Goal: Check status: Check status

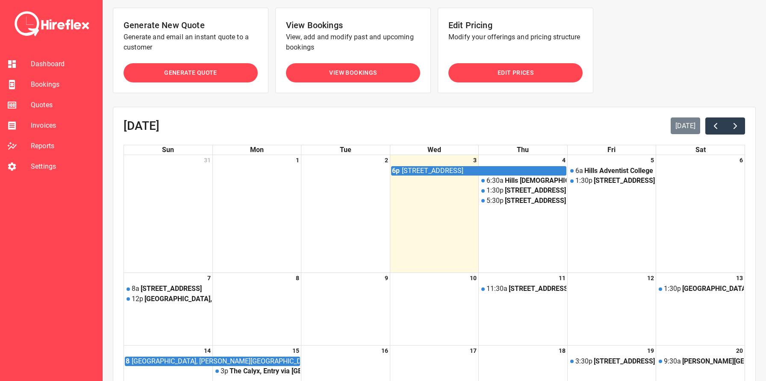
scroll to position [132, 0]
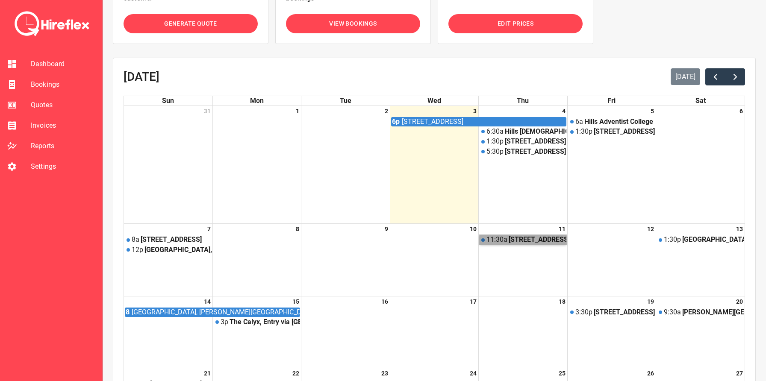
click at [511, 240] on link "11:30a [STREET_ADDRESS][PERSON_NAME]" at bounding box center [523, 239] width 86 height 9
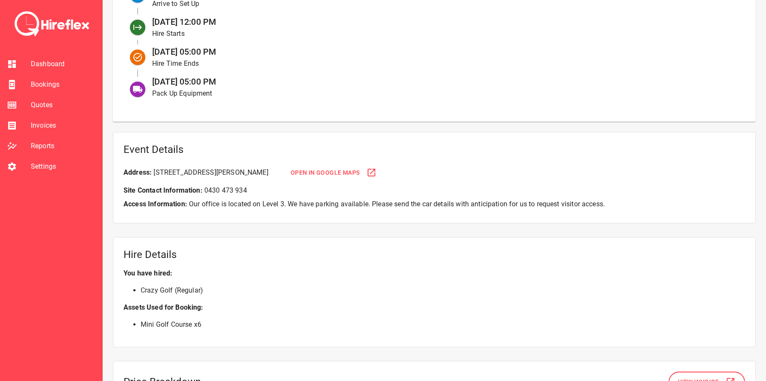
scroll to position [426, 0]
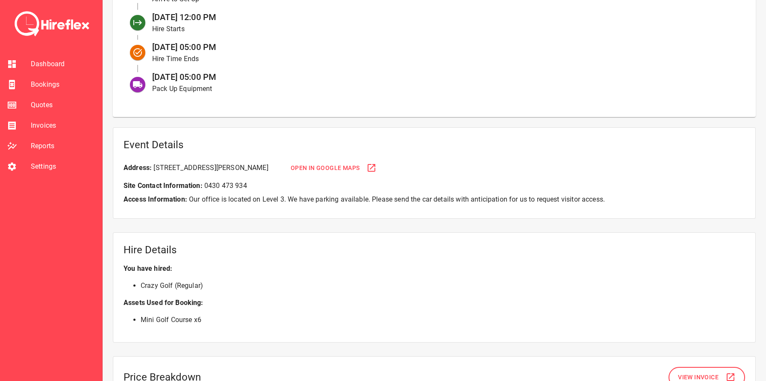
click at [45, 107] on span "Quotes" at bounding box center [63, 105] width 65 height 10
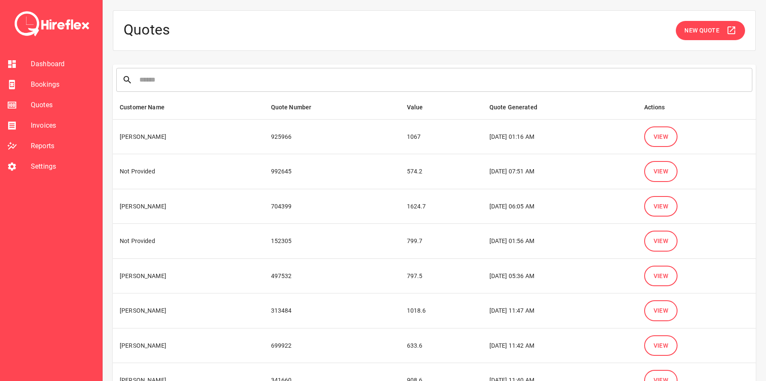
click at [663, 133] on span "View" at bounding box center [661, 137] width 15 height 11
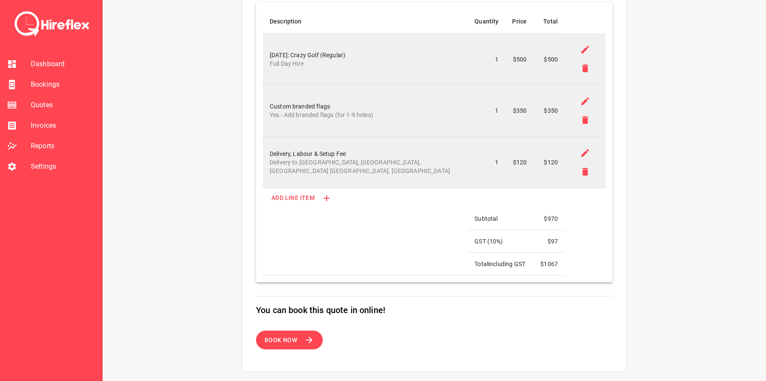
scroll to position [217, 0]
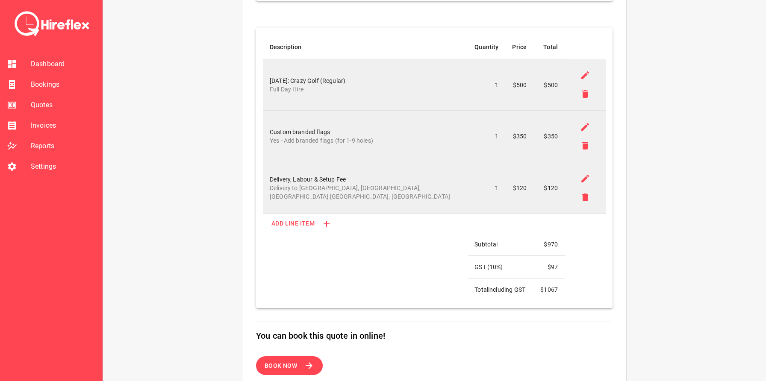
click at [287, 80] on div "[DATE]: Crazy Golf (Regular) Full Day Hire" at bounding box center [365, 85] width 191 height 17
click at [307, 82] on div "[DATE]: Crazy Golf (Regular) Full Day Hire" at bounding box center [365, 85] width 191 height 17
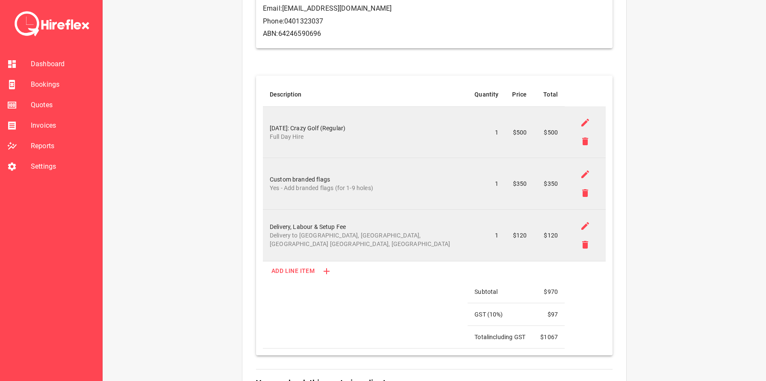
scroll to position [0, 0]
